Goal: Task Accomplishment & Management: Manage account settings

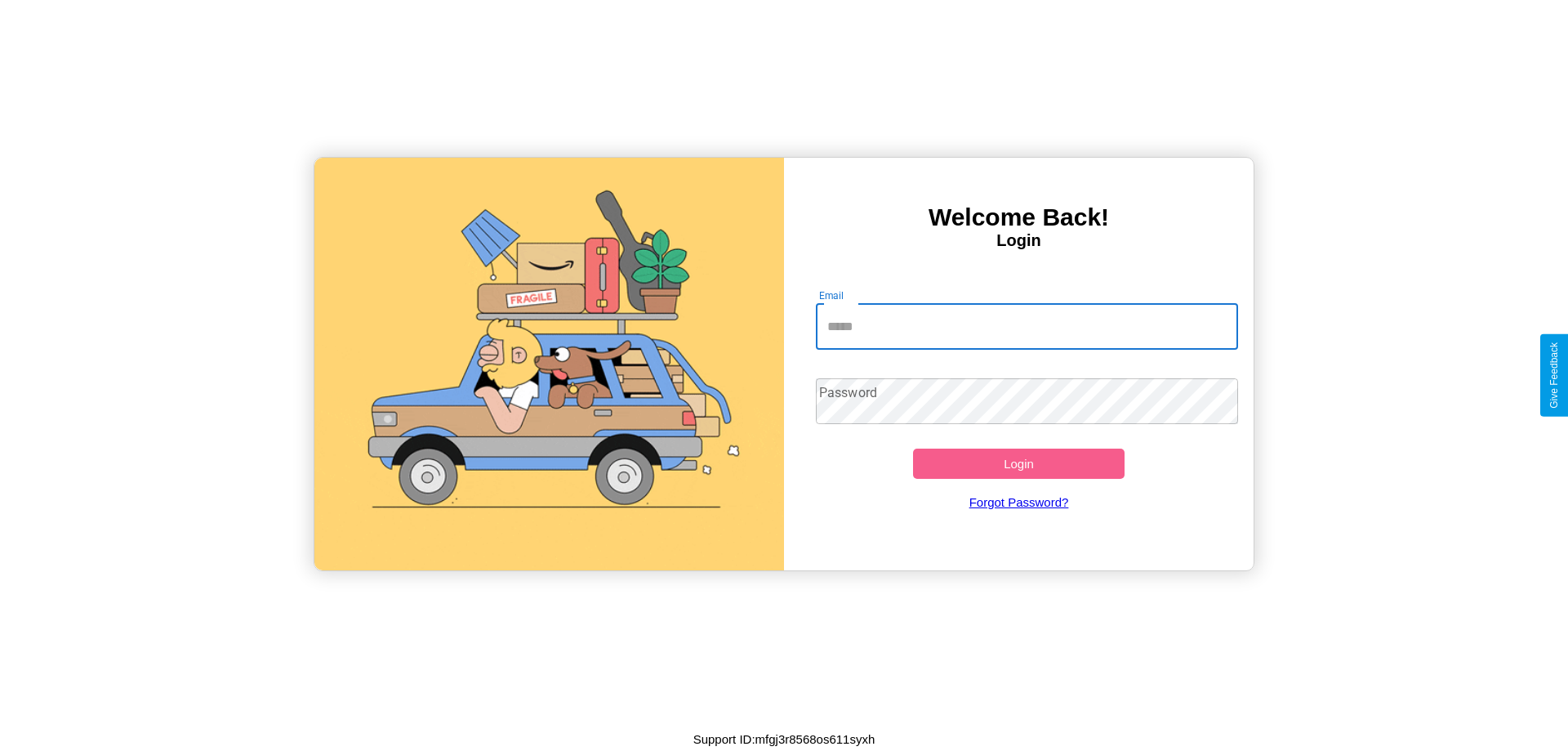
click at [1027, 326] on input "Email" at bounding box center [1027, 327] width 423 height 46
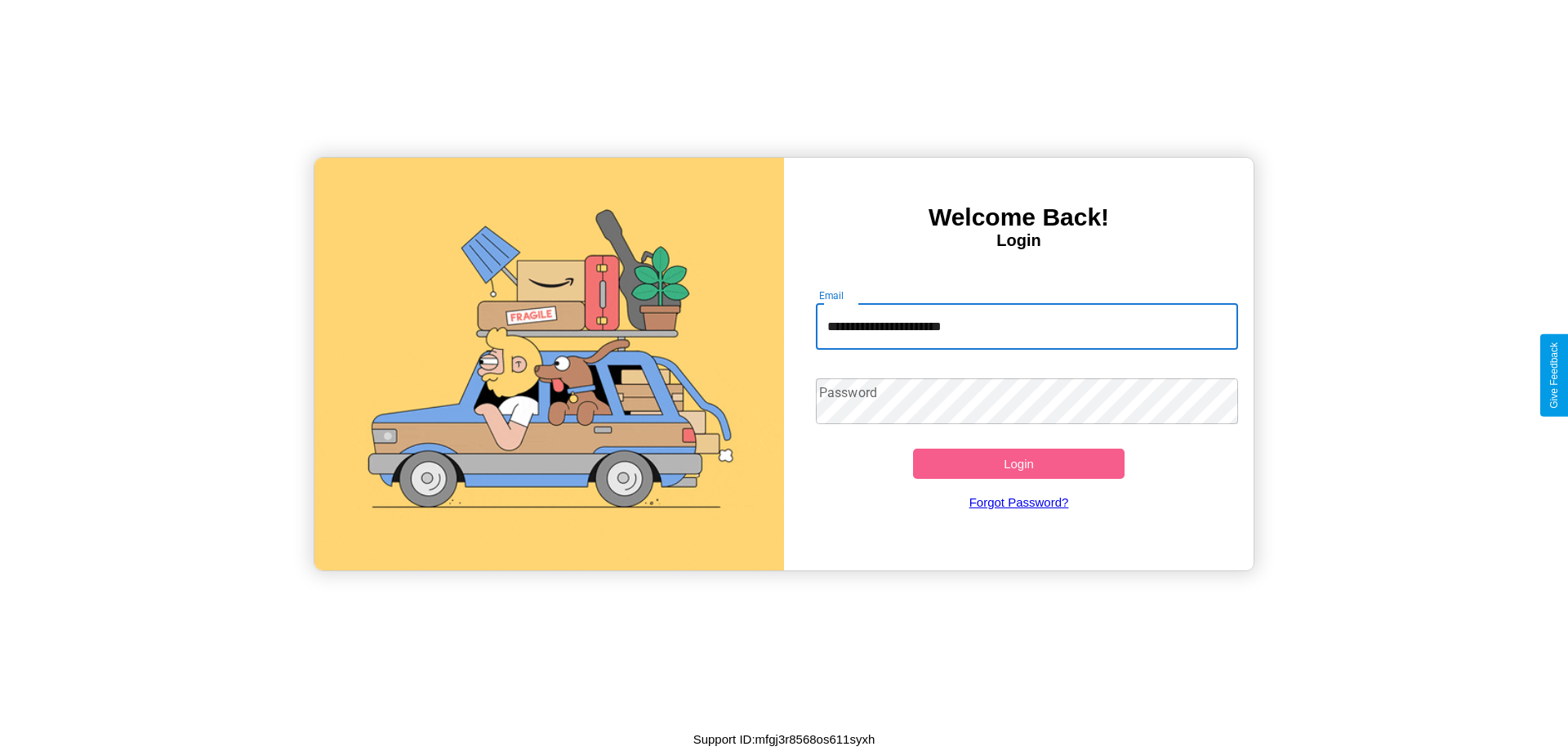
type input "**********"
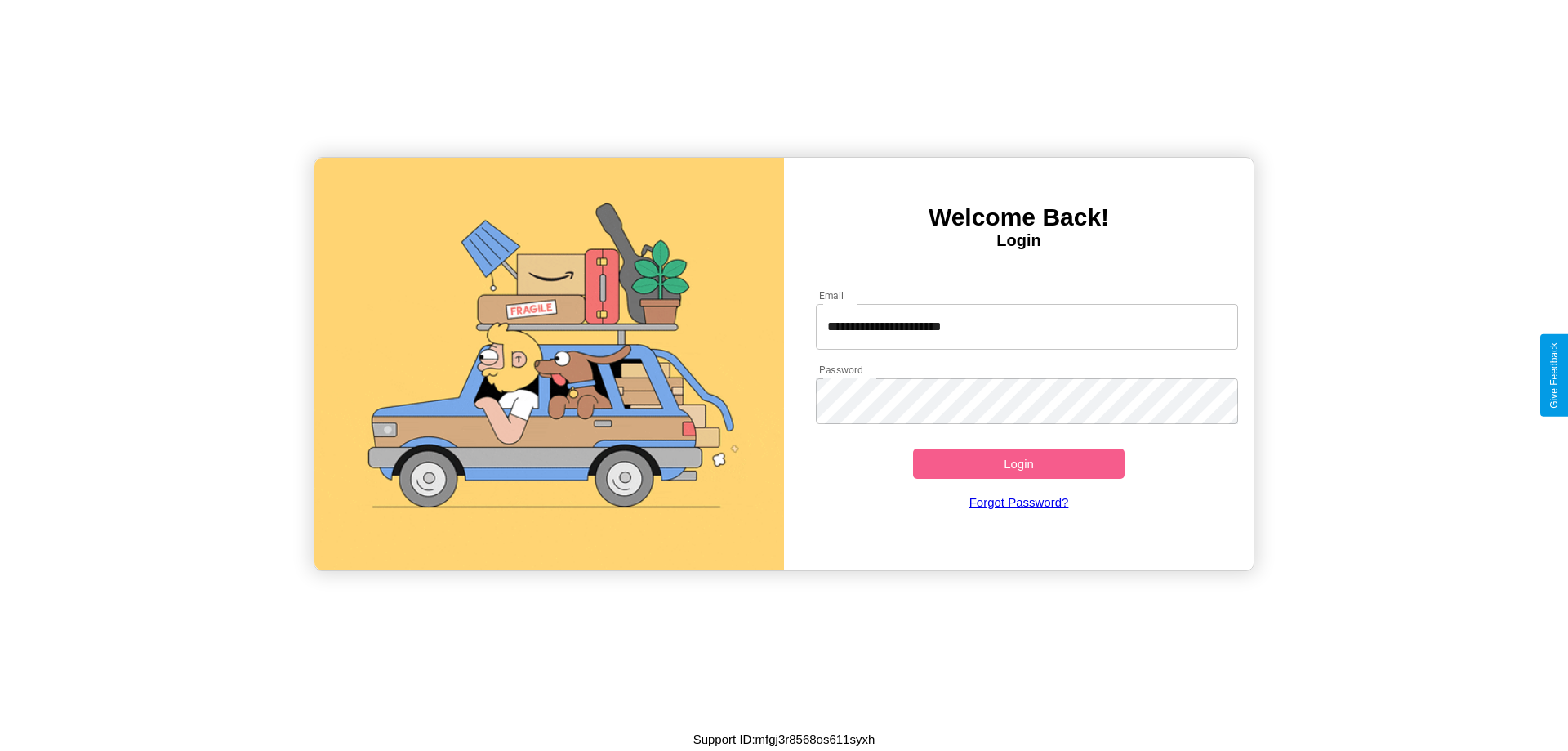
click at [1018, 463] on button "Login" at bounding box center [1019, 463] width 212 height 30
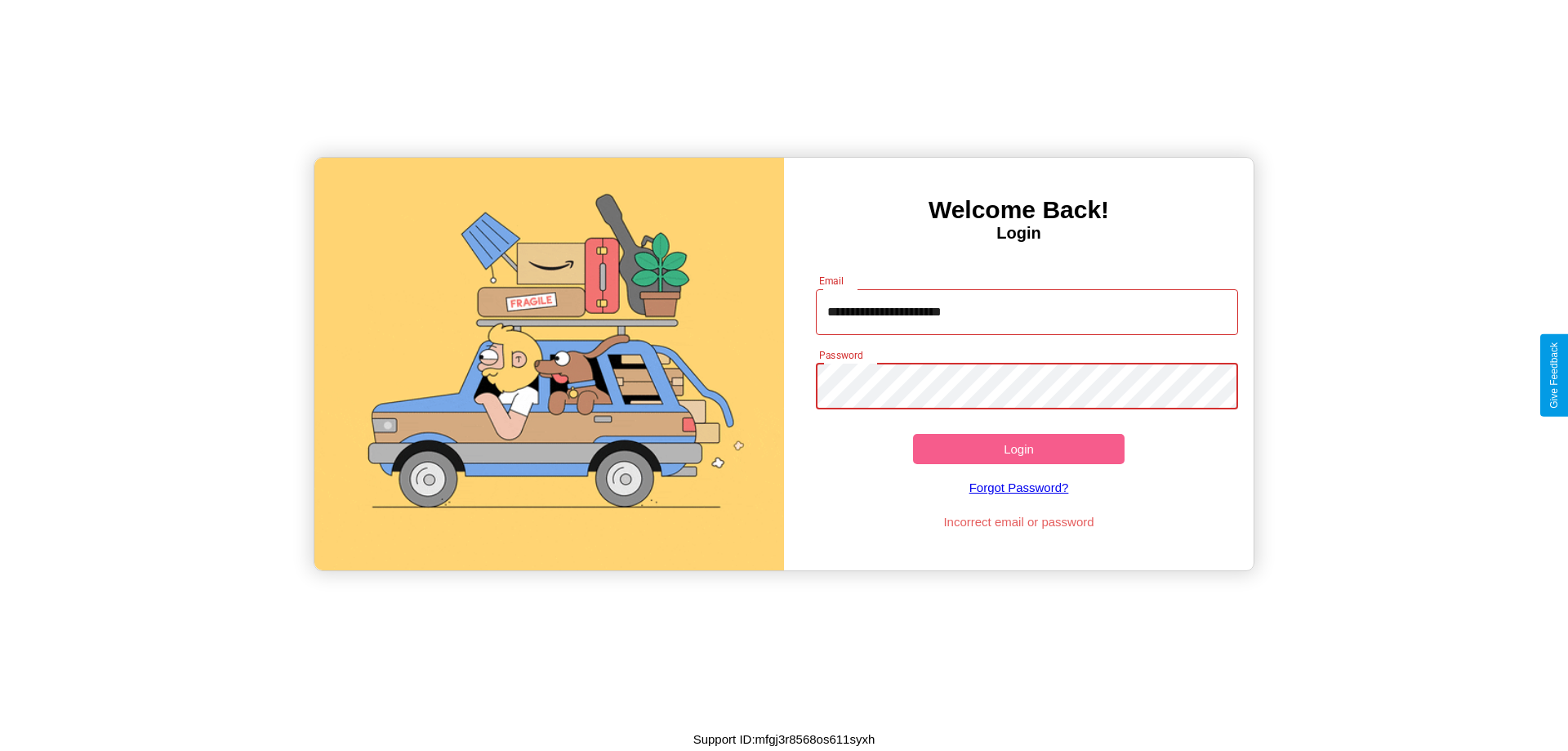
click at [1018, 449] on button "Login" at bounding box center [1019, 449] width 212 height 30
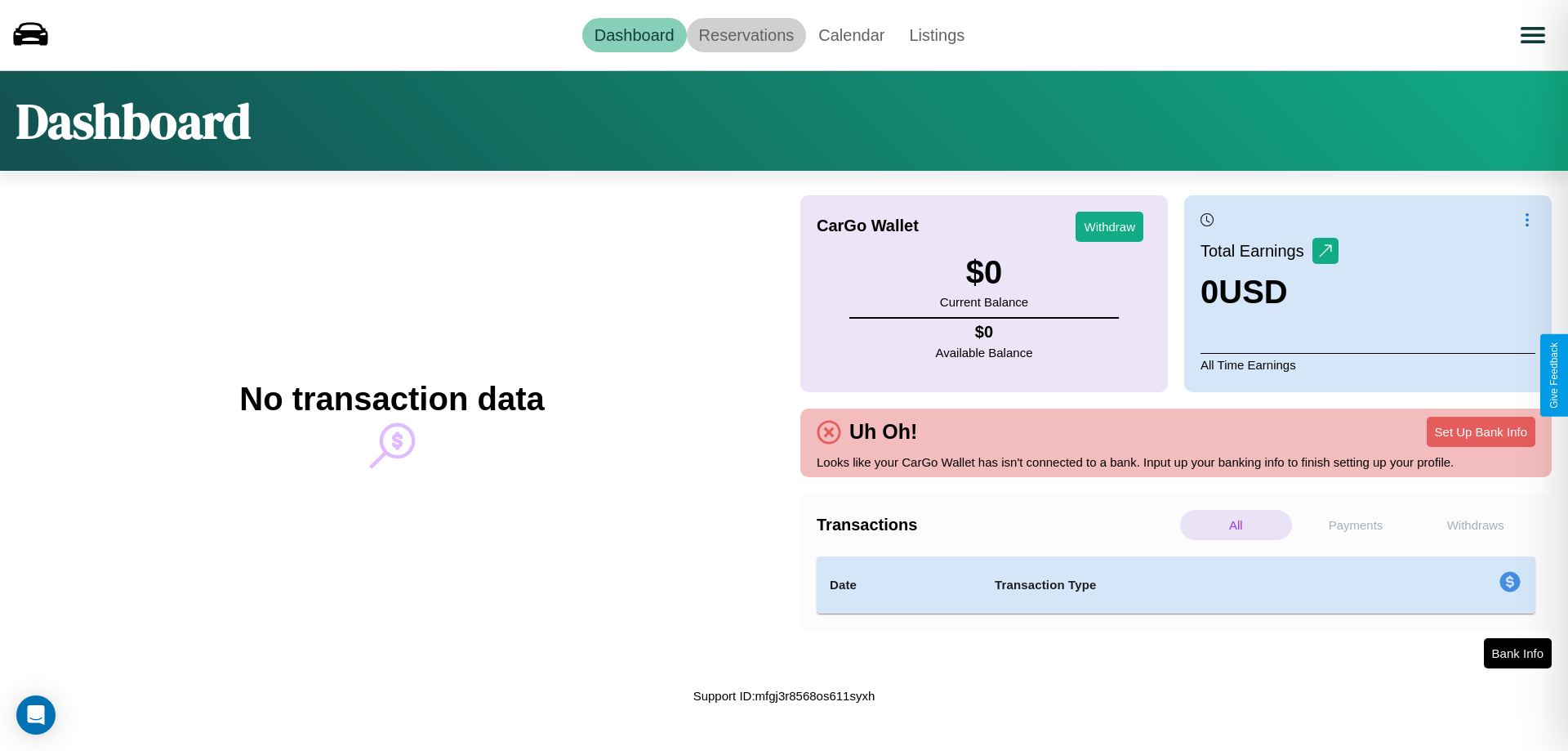
click at [745, 34] on link "Reservations" at bounding box center [747, 35] width 120 height 34
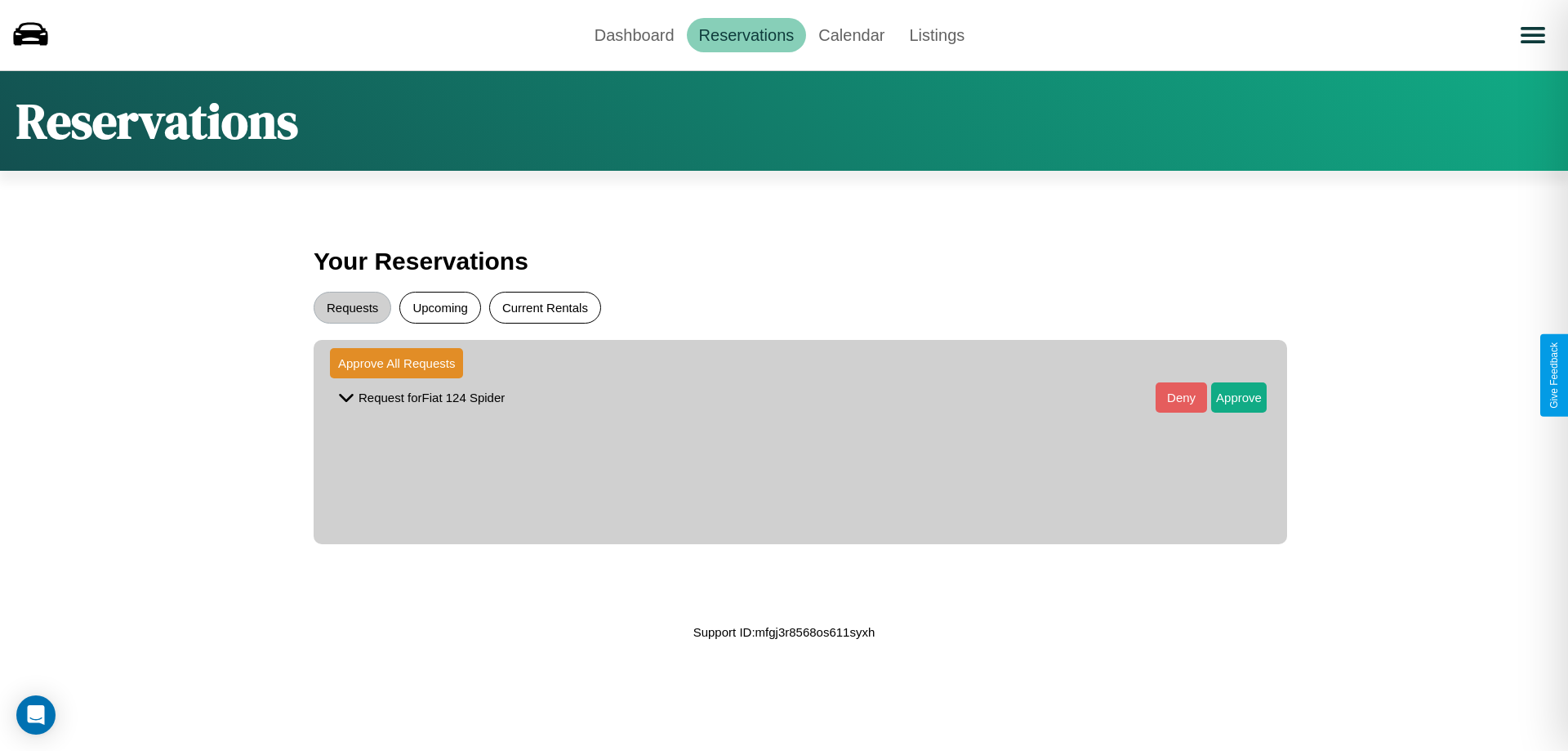
click at [545, 308] on button "Current Rentals" at bounding box center [545, 308] width 112 height 32
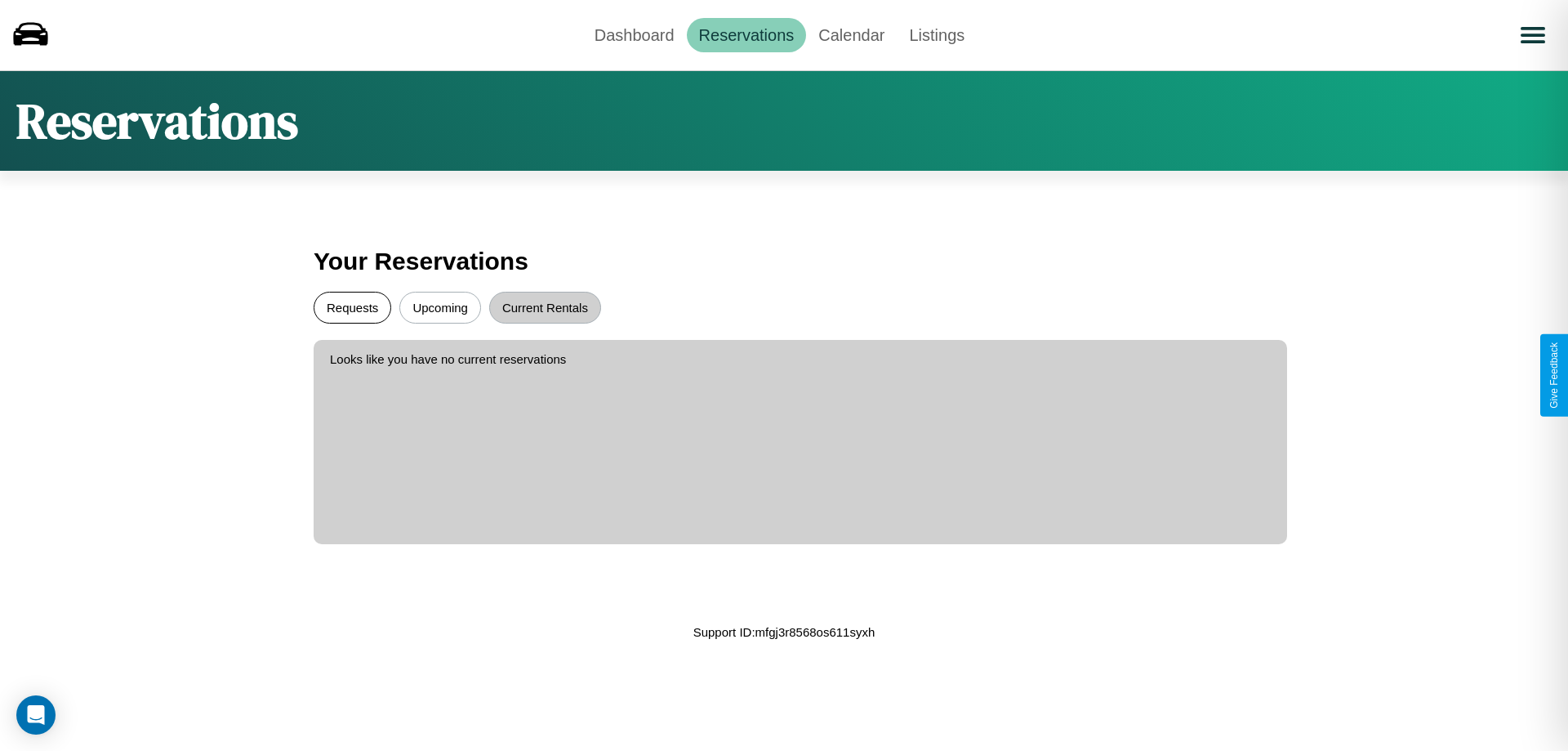
click at [352, 308] on button "Requests" at bounding box center [352, 308] width 77 height 32
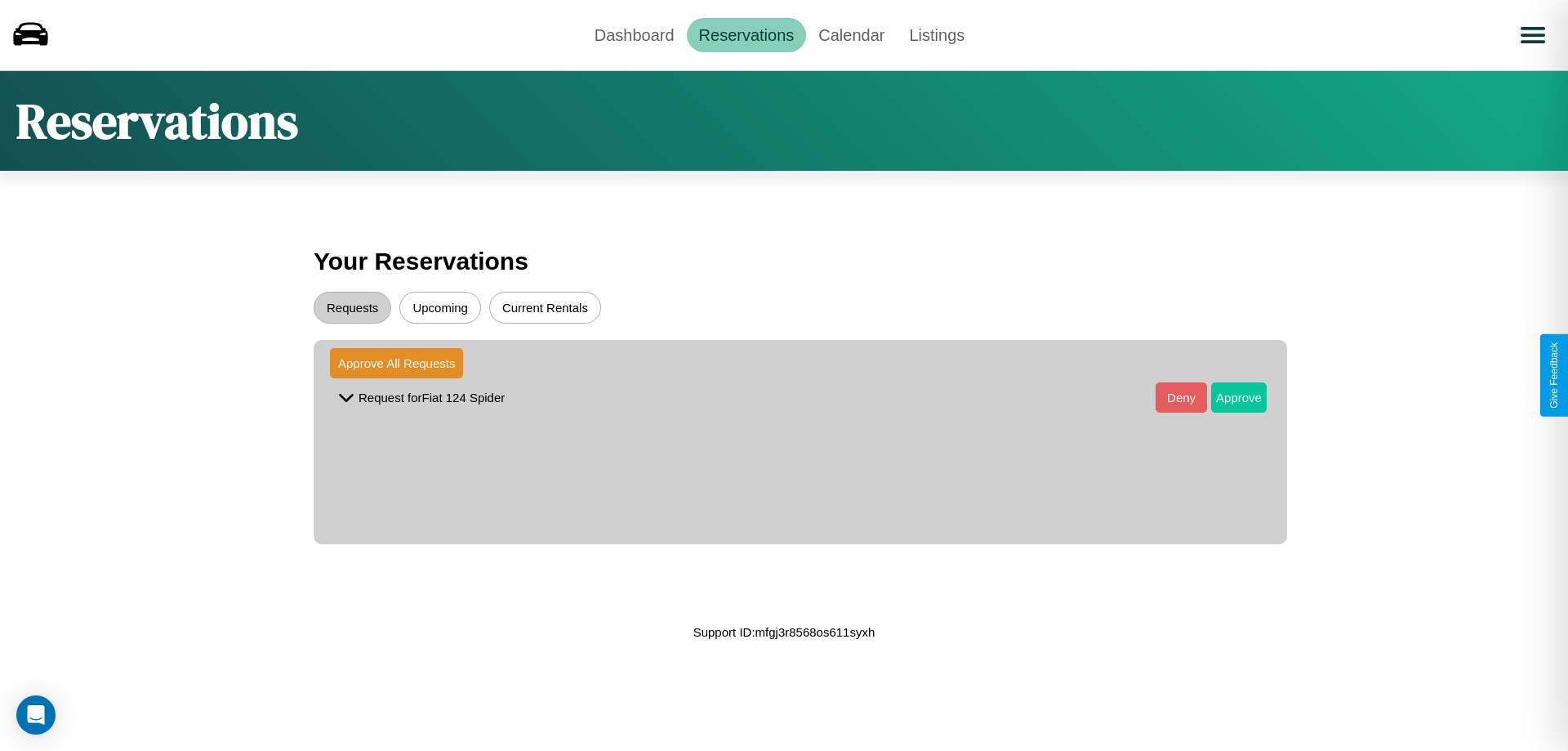
click at [1227, 397] on button "Approve" at bounding box center [1239, 397] width 56 height 30
